Goal: Information Seeking & Learning: Check status

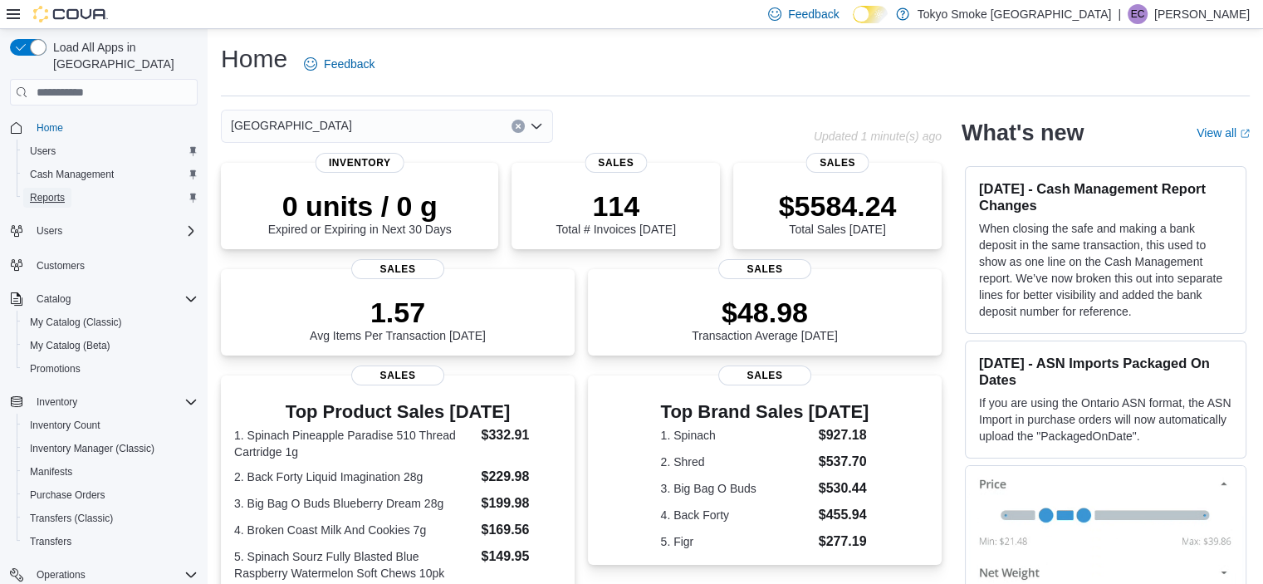
click at [58, 191] on span "Reports" at bounding box center [47, 197] width 35 height 13
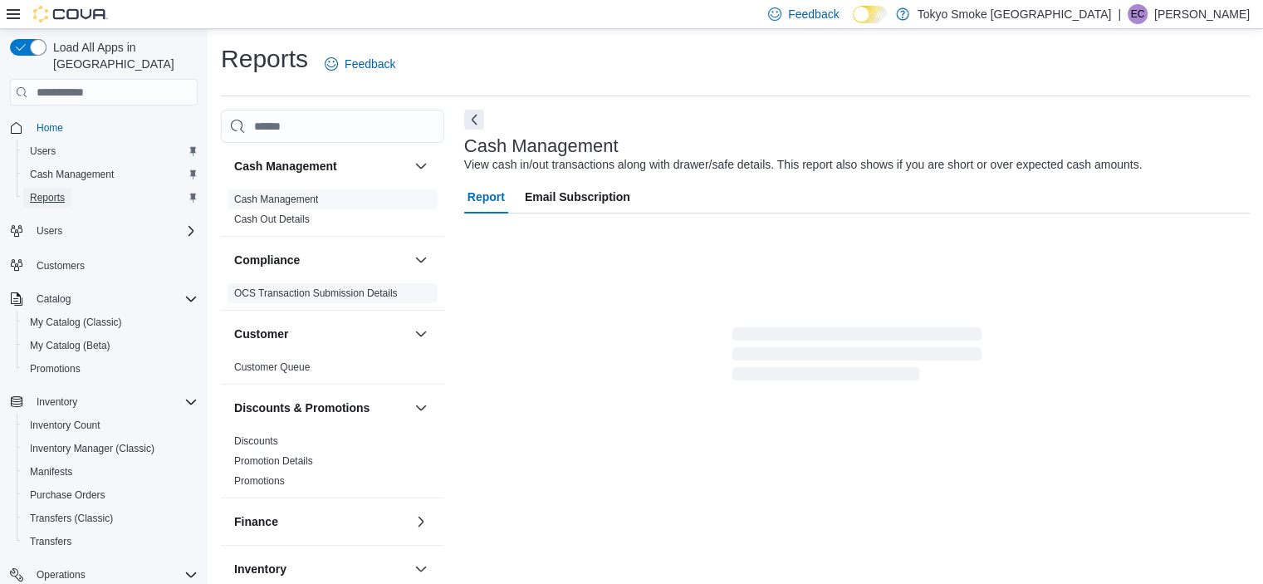
scroll to position [10, 0]
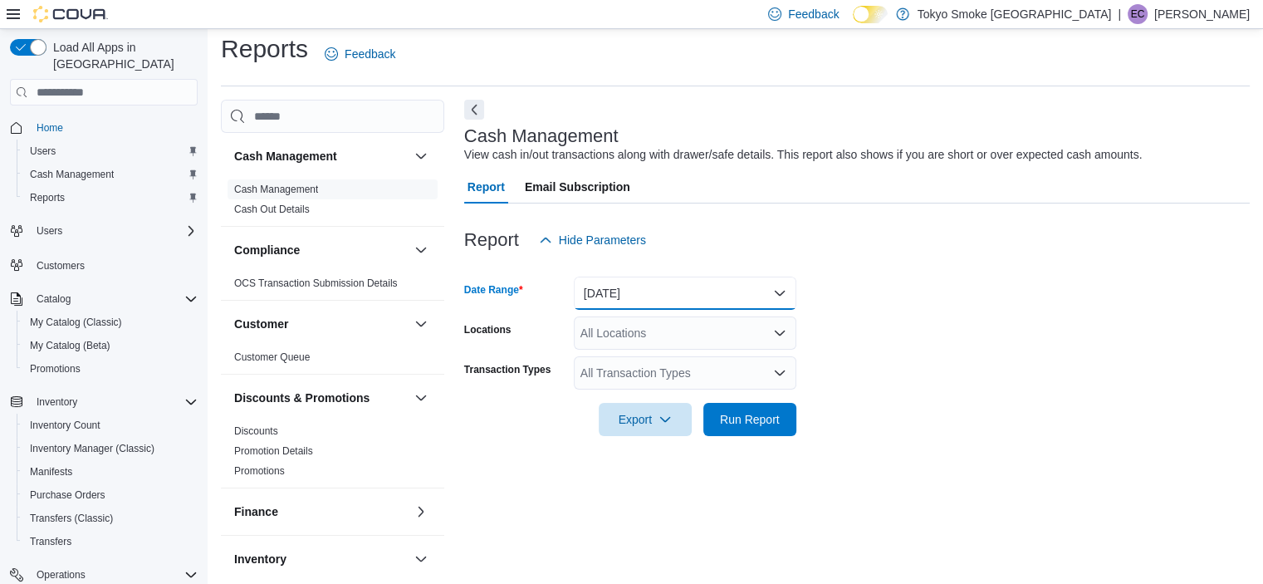
click at [787, 290] on button "[DATE]" at bounding box center [685, 292] width 222 height 33
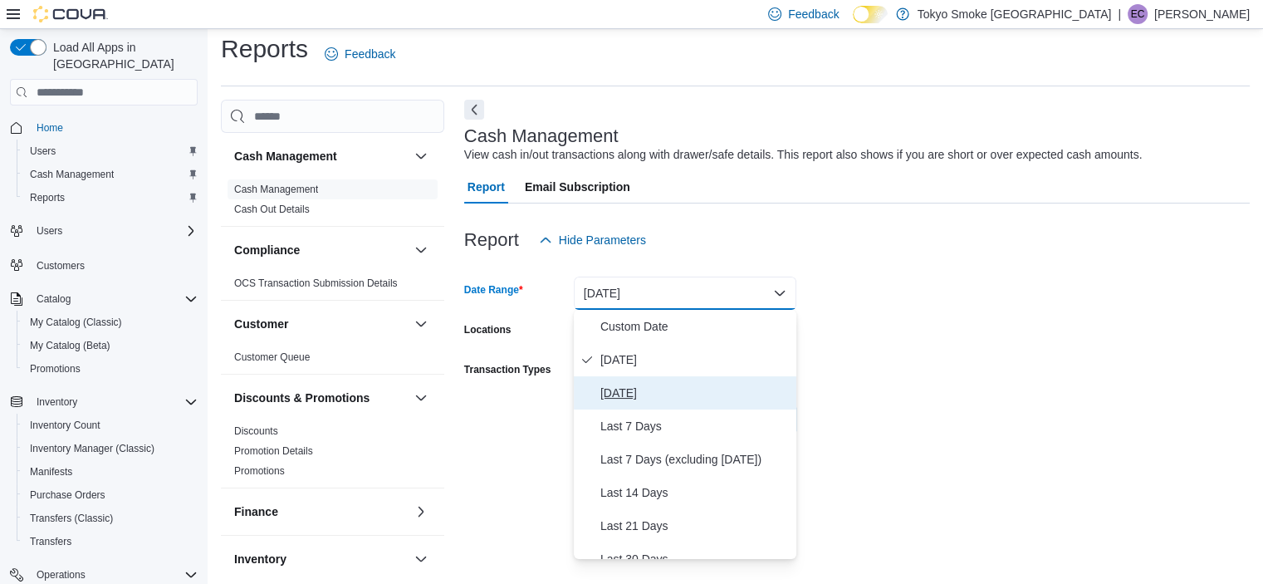
click at [663, 393] on span "[DATE]" at bounding box center [694, 393] width 189 height 20
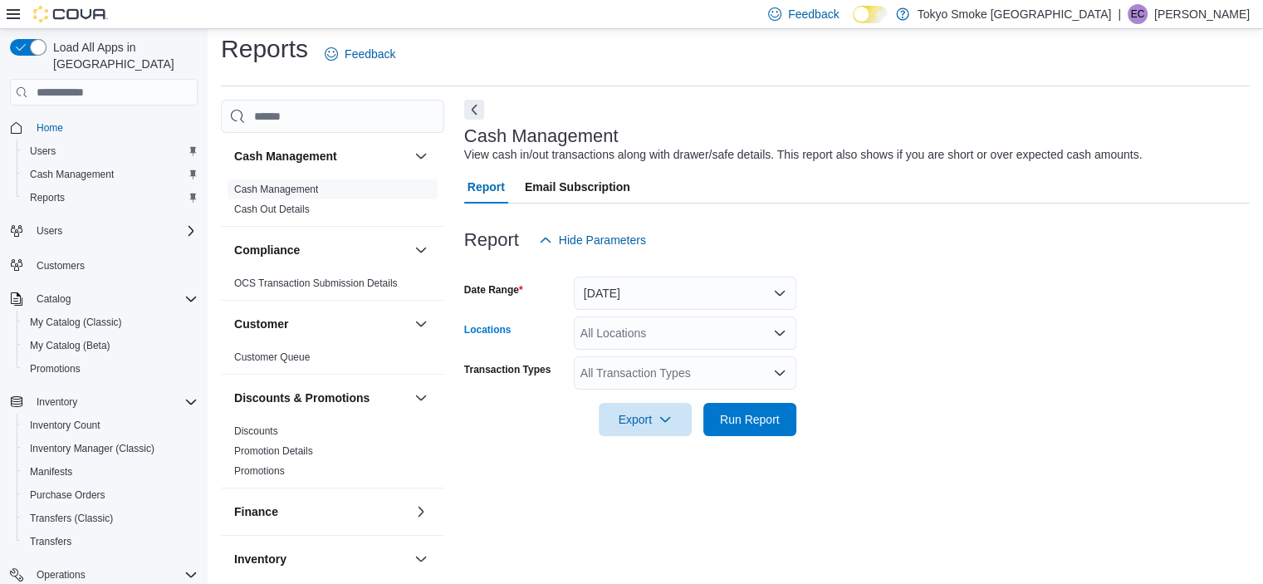
click at [784, 338] on icon "Open list of options" at bounding box center [779, 332] width 13 height 13
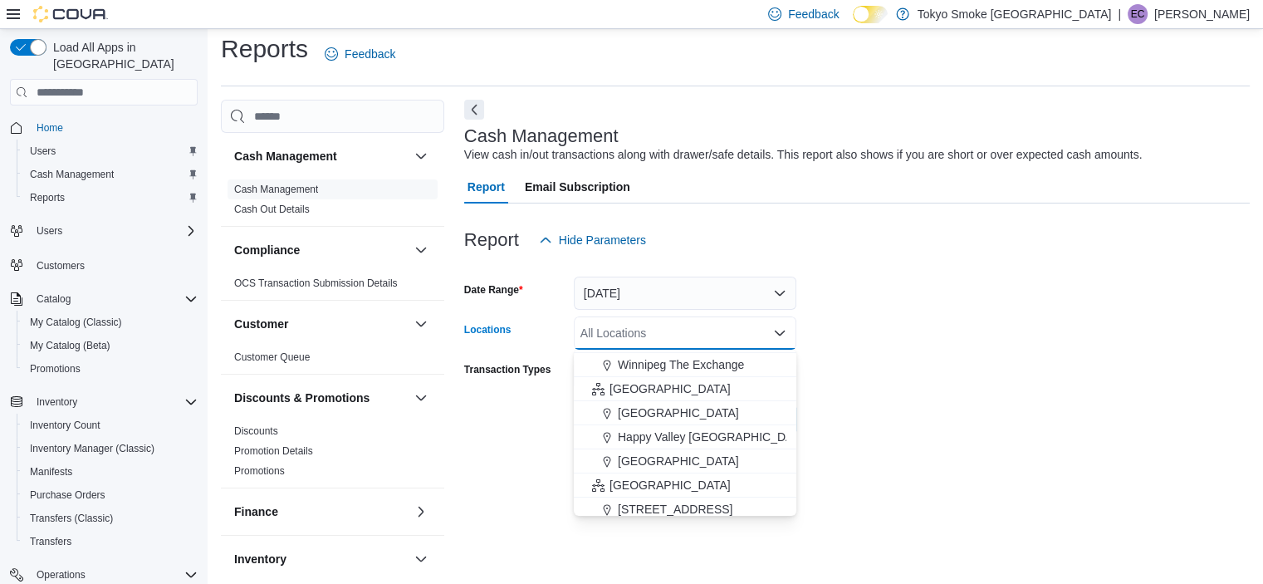
scroll to position [306, 0]
click at [737, 372] on span "[GEOGRAPHIC_DATA]" at bounding box center [678, 367] width 121 height 17
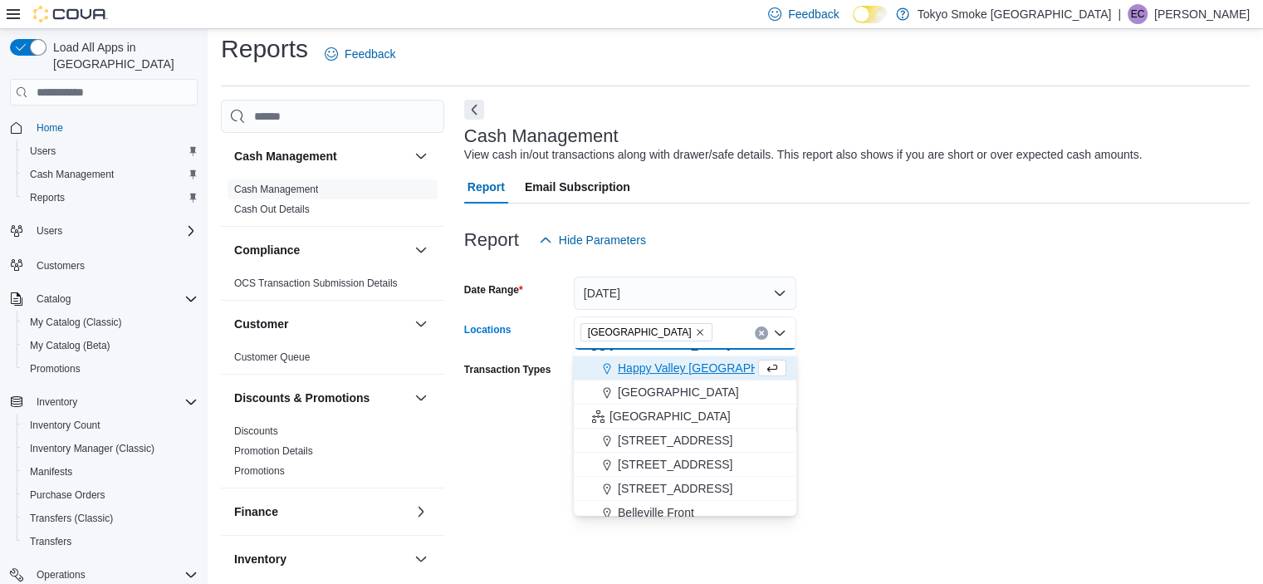
click at [485, 459] on div "Cash Management View cash in/out transactions along with drawer/safe details. T…" at bounding box center [856, 335] width 785 height 471
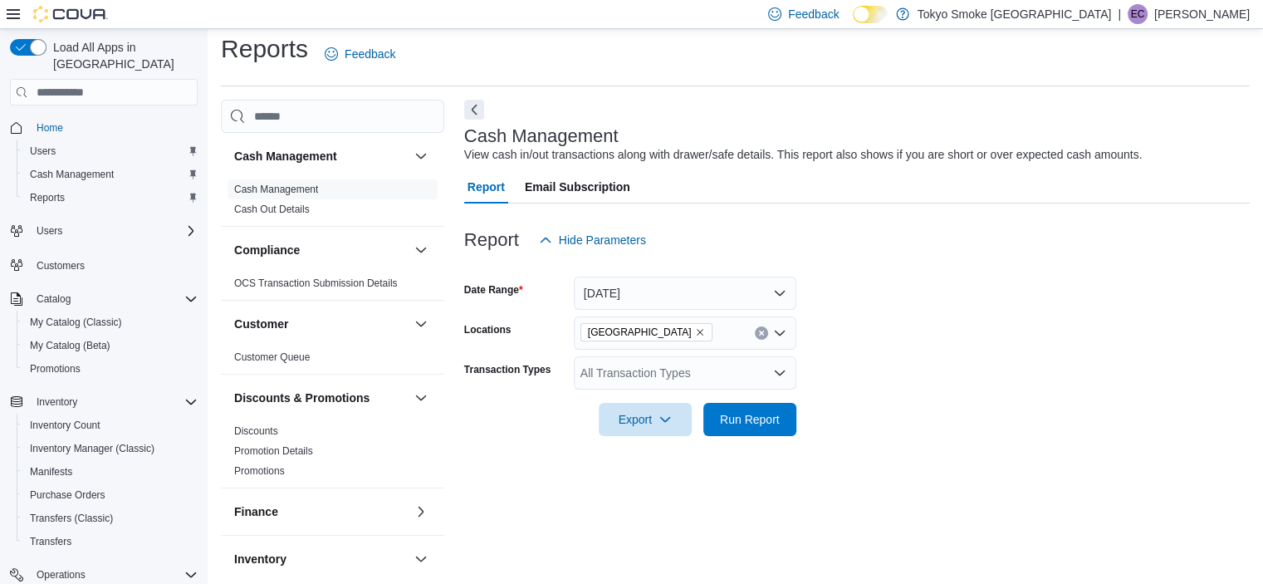
click at [719, 369] on div "All Transaction Types" at bounding box center [685, 372] width 222 height 33
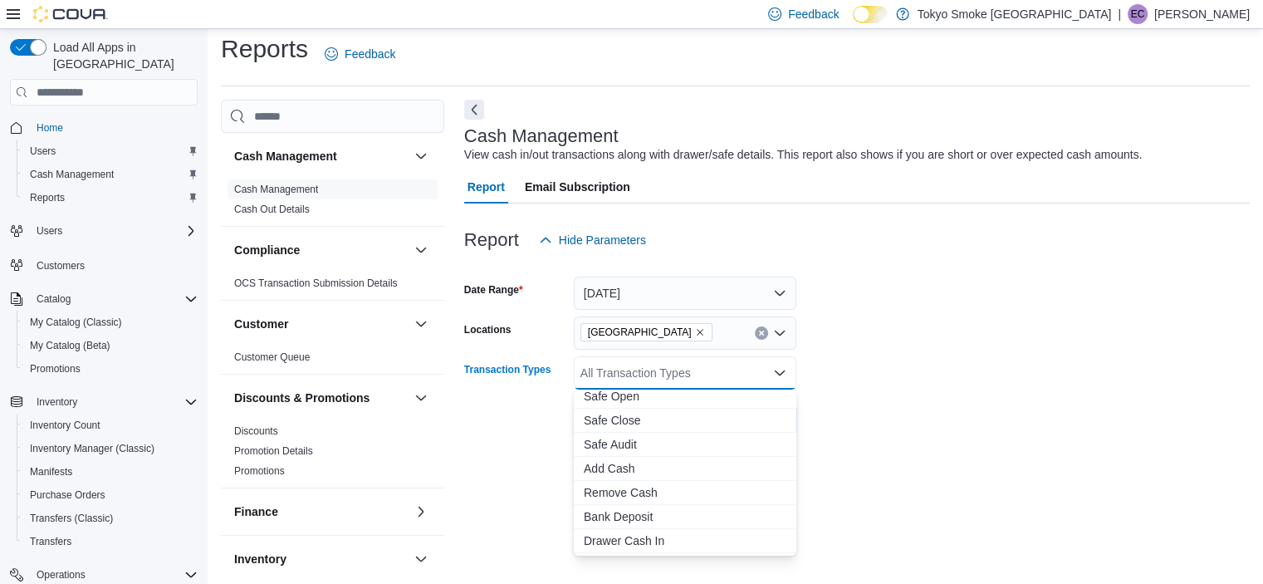
scroll to position [0, 0]
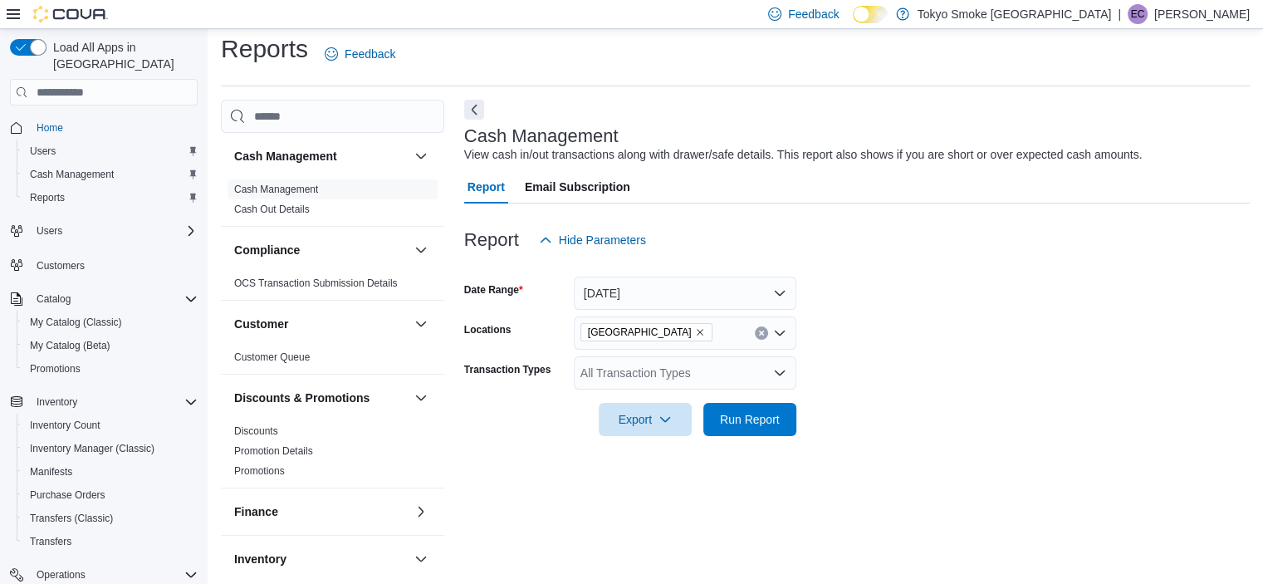
click at [905, 476] on div "Cash Management View cash in/out transactions along with drawer/safe details. T…" at bounding box center [856, 335] width 785 height 471
click at [281, 203] on link "Cash Out Details" at bounding box center [272, 209] width 76 height 12
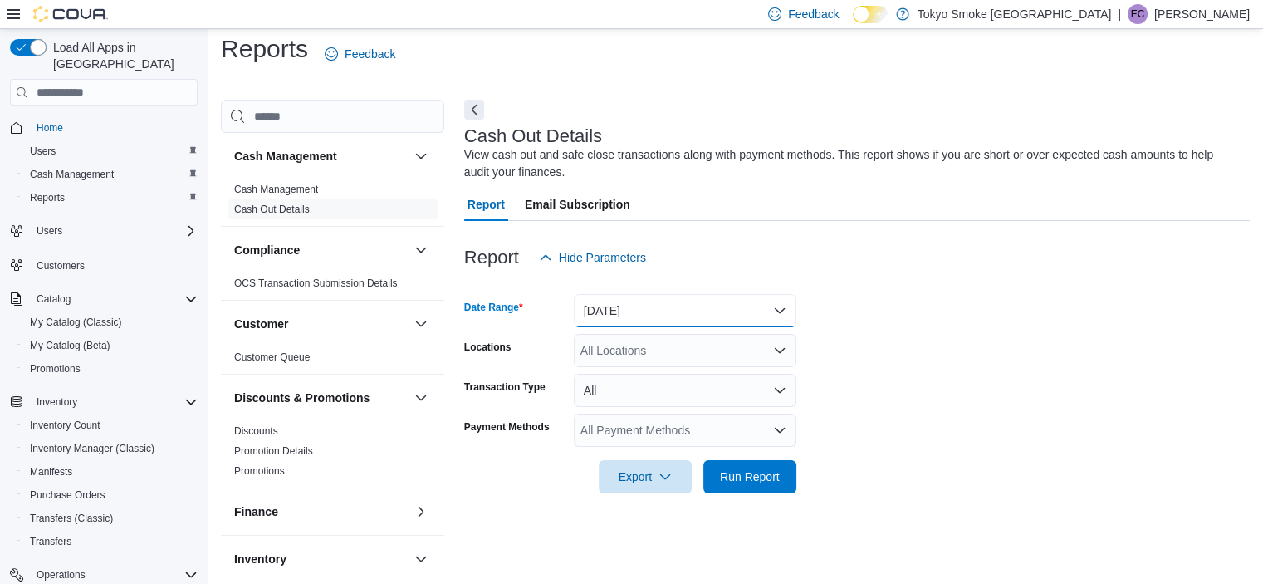
click at [762, 311] on button "[DATE]" at bounding box center [685, 310] width 222 height 33
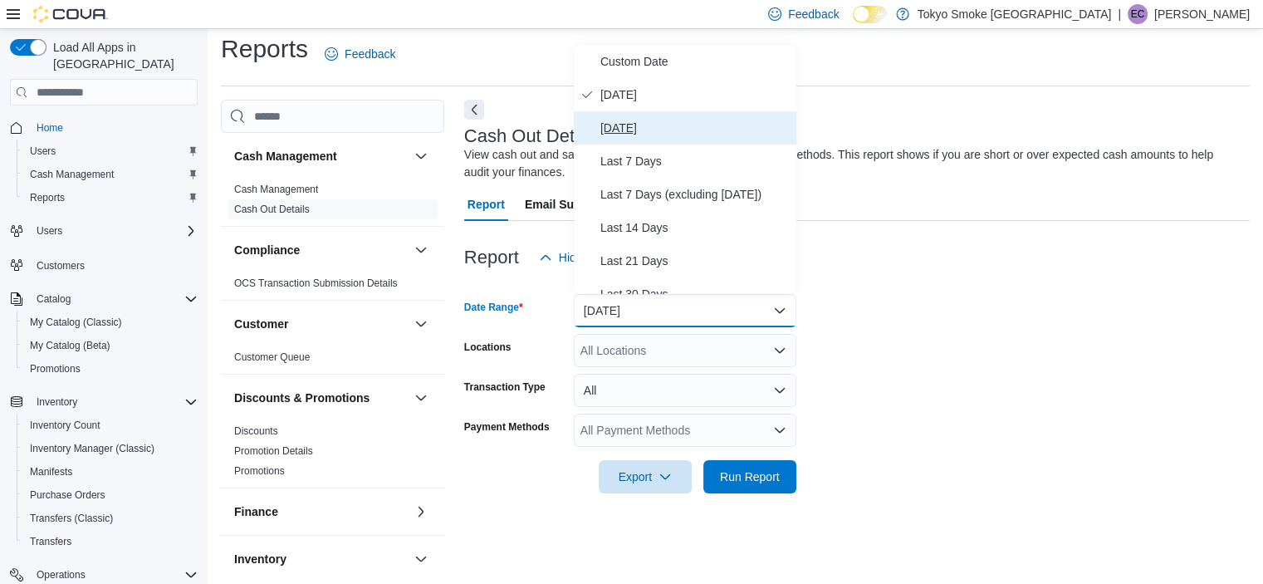
click at [627, 134] on span "[DATE]" at bounding box center [694, 128] width 189 height 20
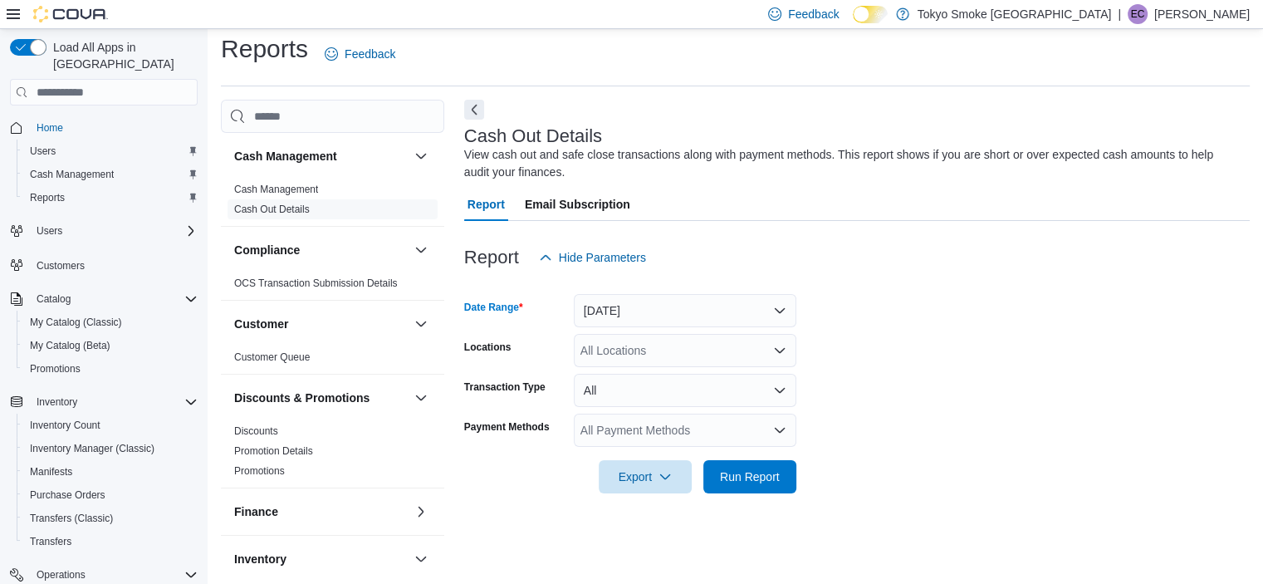
click at [643, 358] on div "All Locations" at bounding box center [685, 350] width 222 height 33
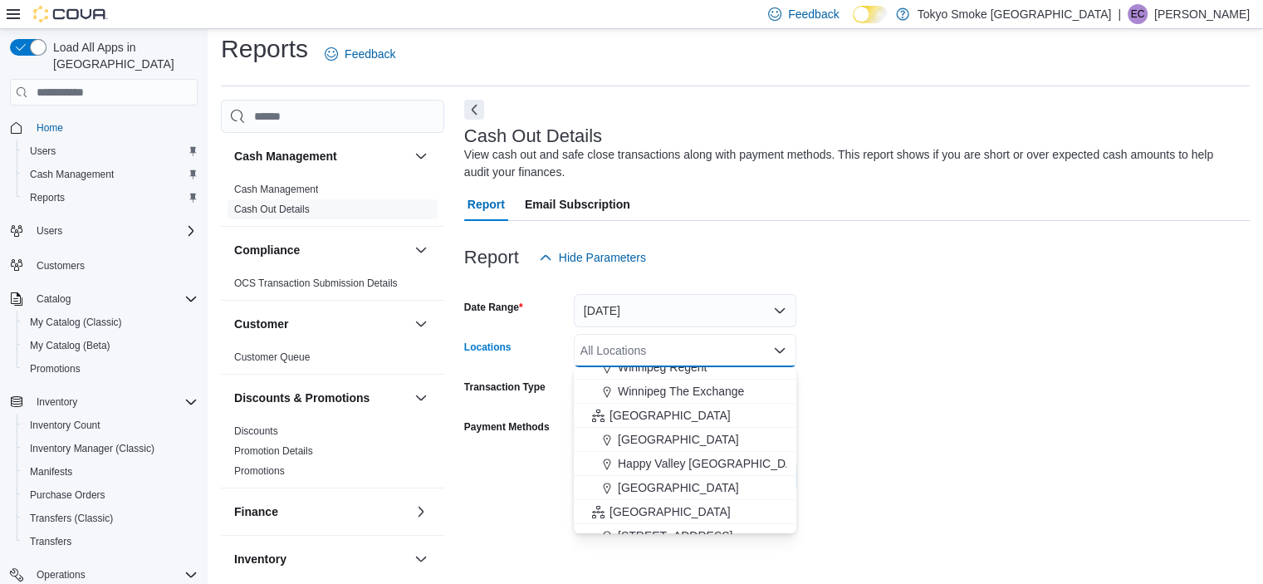
scroll to position [261, 0]
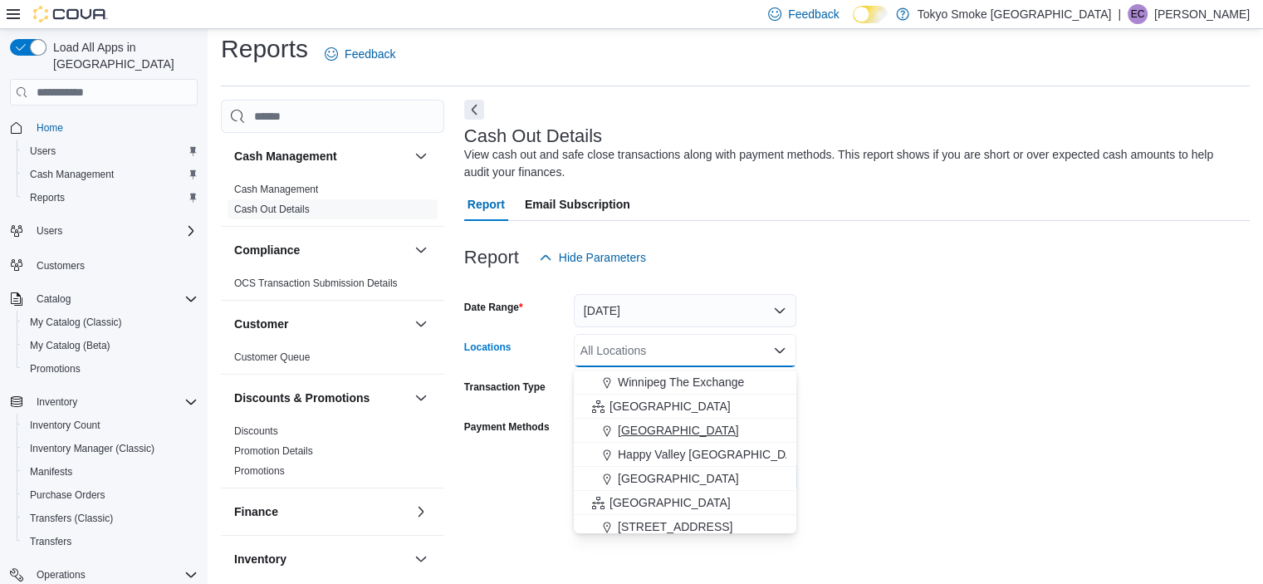
click at [739, 432] on span "[GEOGRAPHIC_DATA]" at bounding box center [678, 430] width 121 height 17
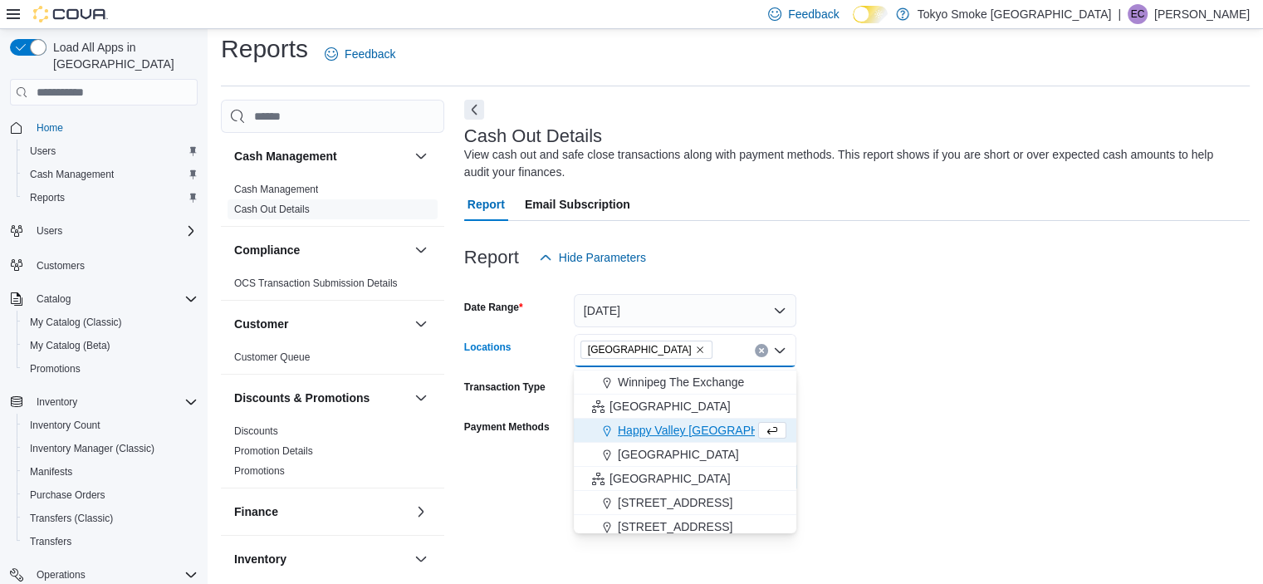
click at [536, 487] on div "Export Run Report" at bounding box center [630, 476] width 332 height 33
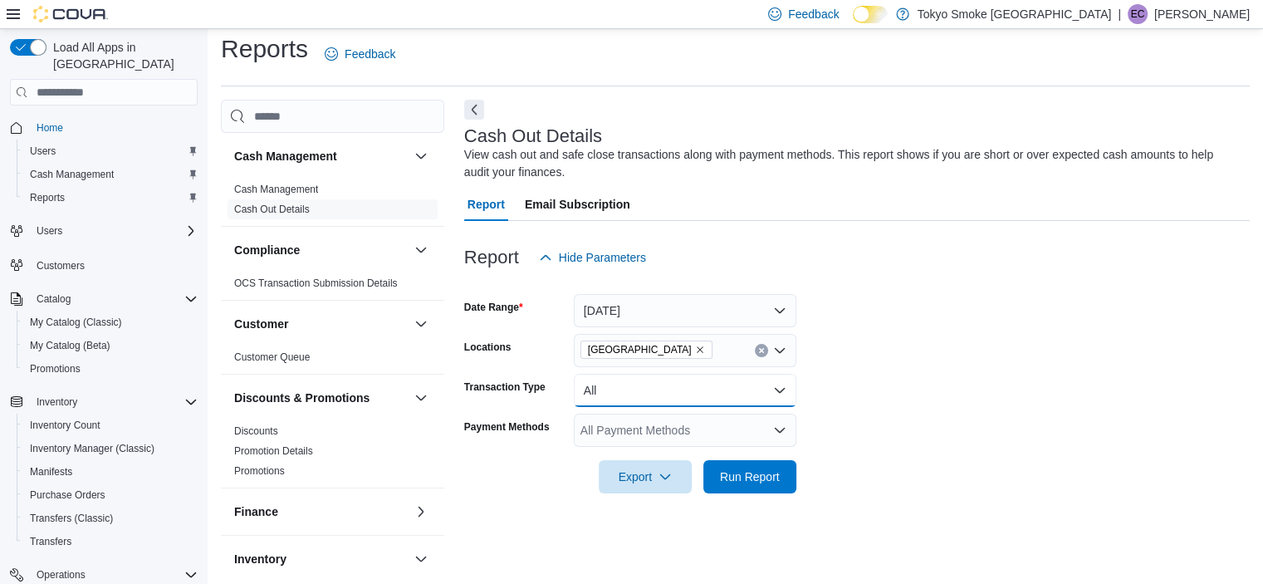
click at [622, 396] on button "All" at bounding box center [685, 390] width 222 height 33
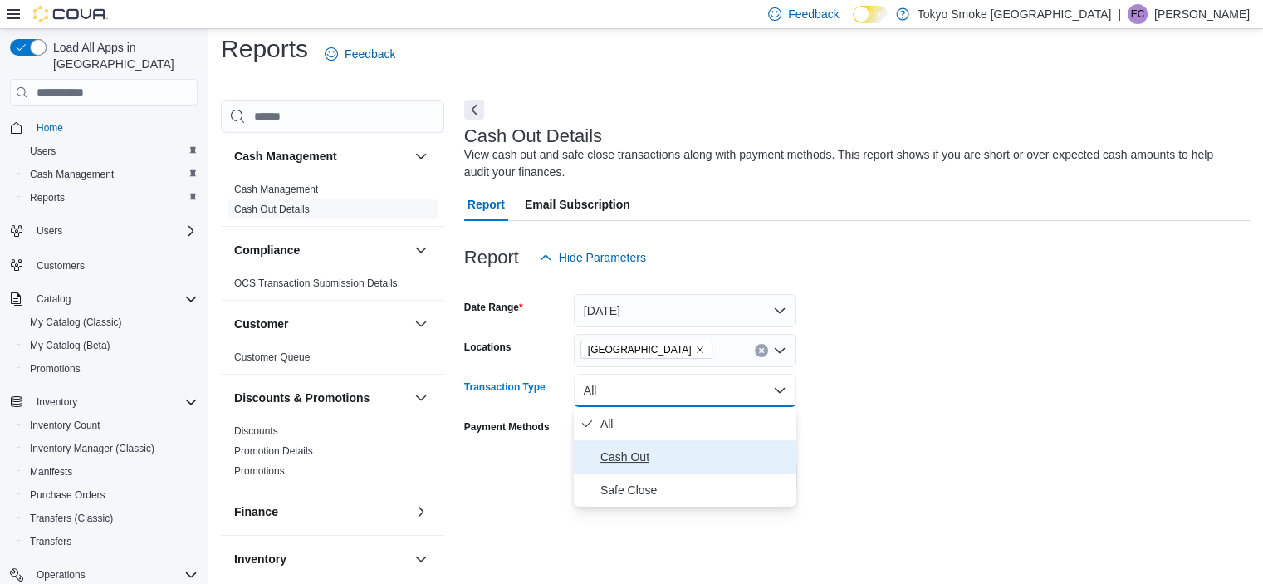
click at [638, 460] on span "Cash Out" at bounding box center [694, 457] width 189 height 20
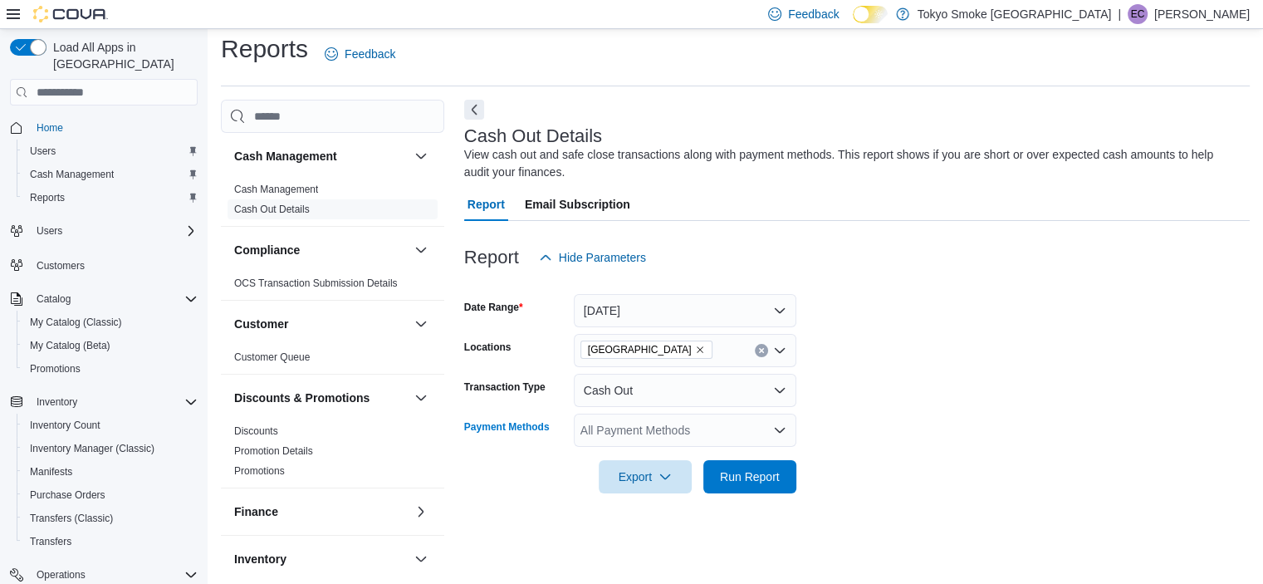
click at [638, 434] on div "All Payment Methods" at bounding box center [685, 429] width 222 height 33
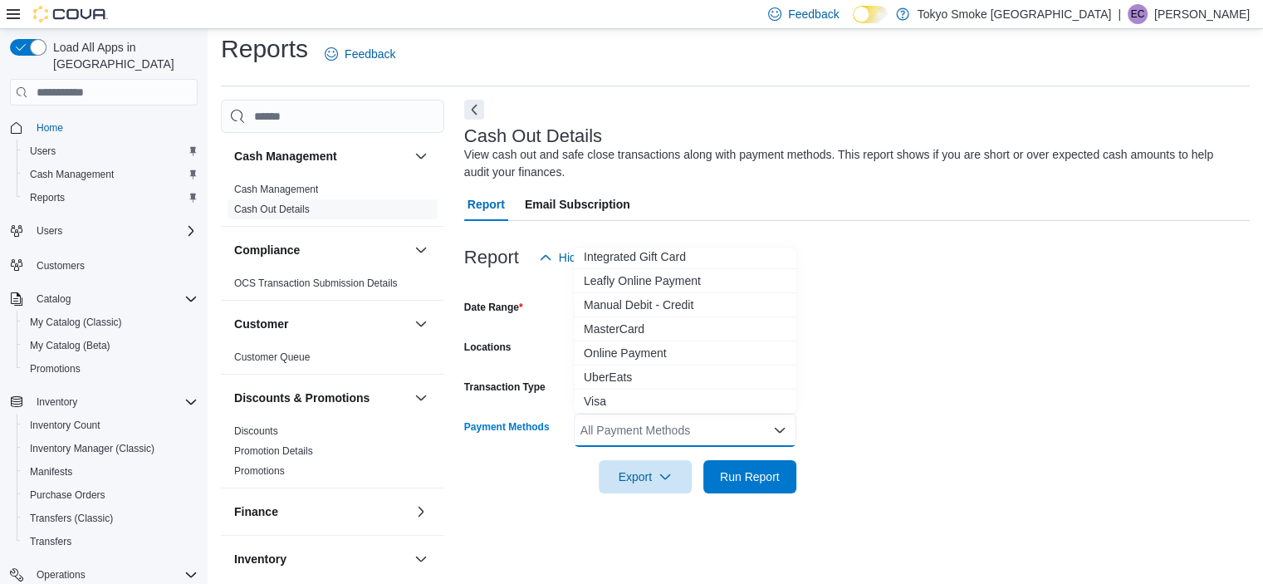
scroll to position [0, 0]
click at [515, 507] on div at bounding box center [856, 503] width 785 height 20
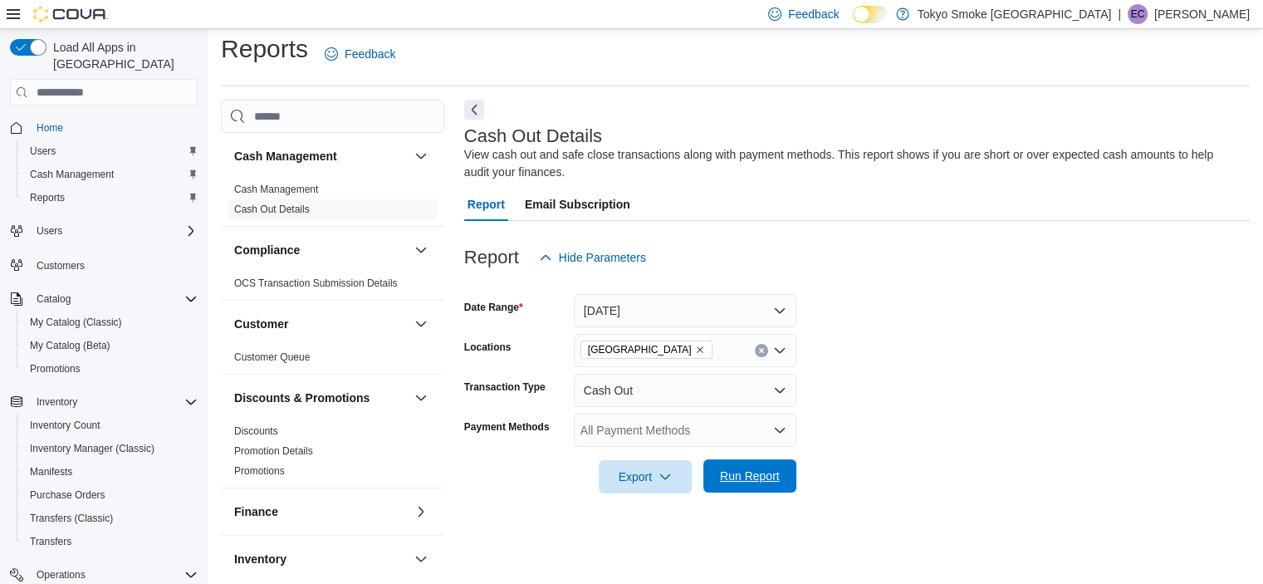
click at [731, 471] on span "Run Report" at bounding box center [750, 475] width 60 height 17
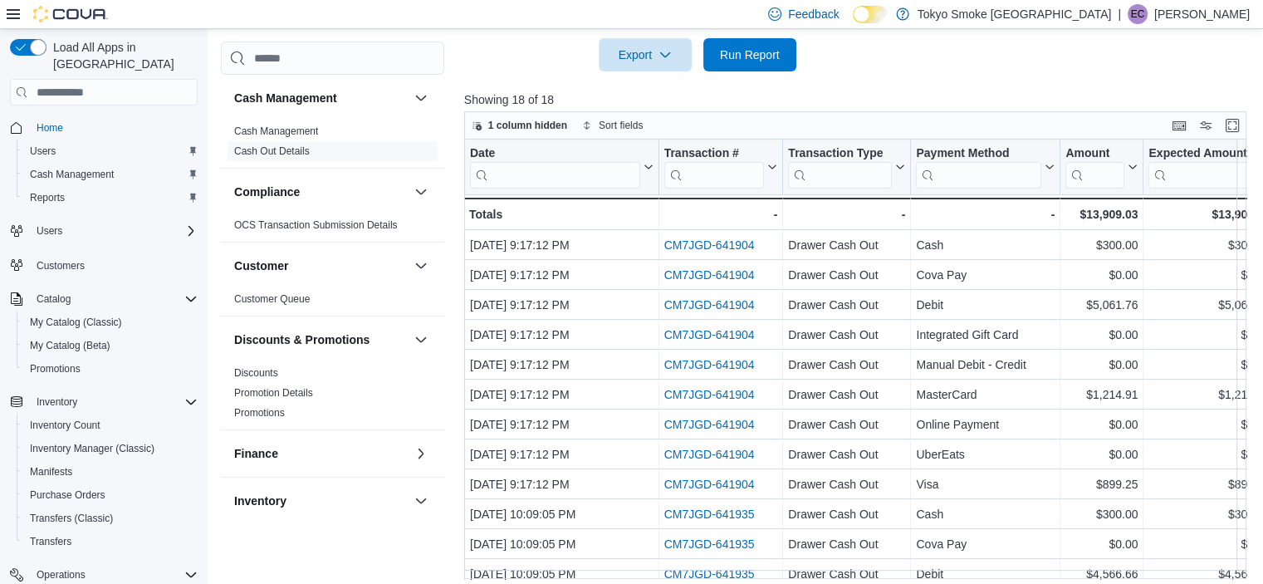
scroll to position [439, 0]
